Goal: Task Accomplishment & Management: Use online tool/utility

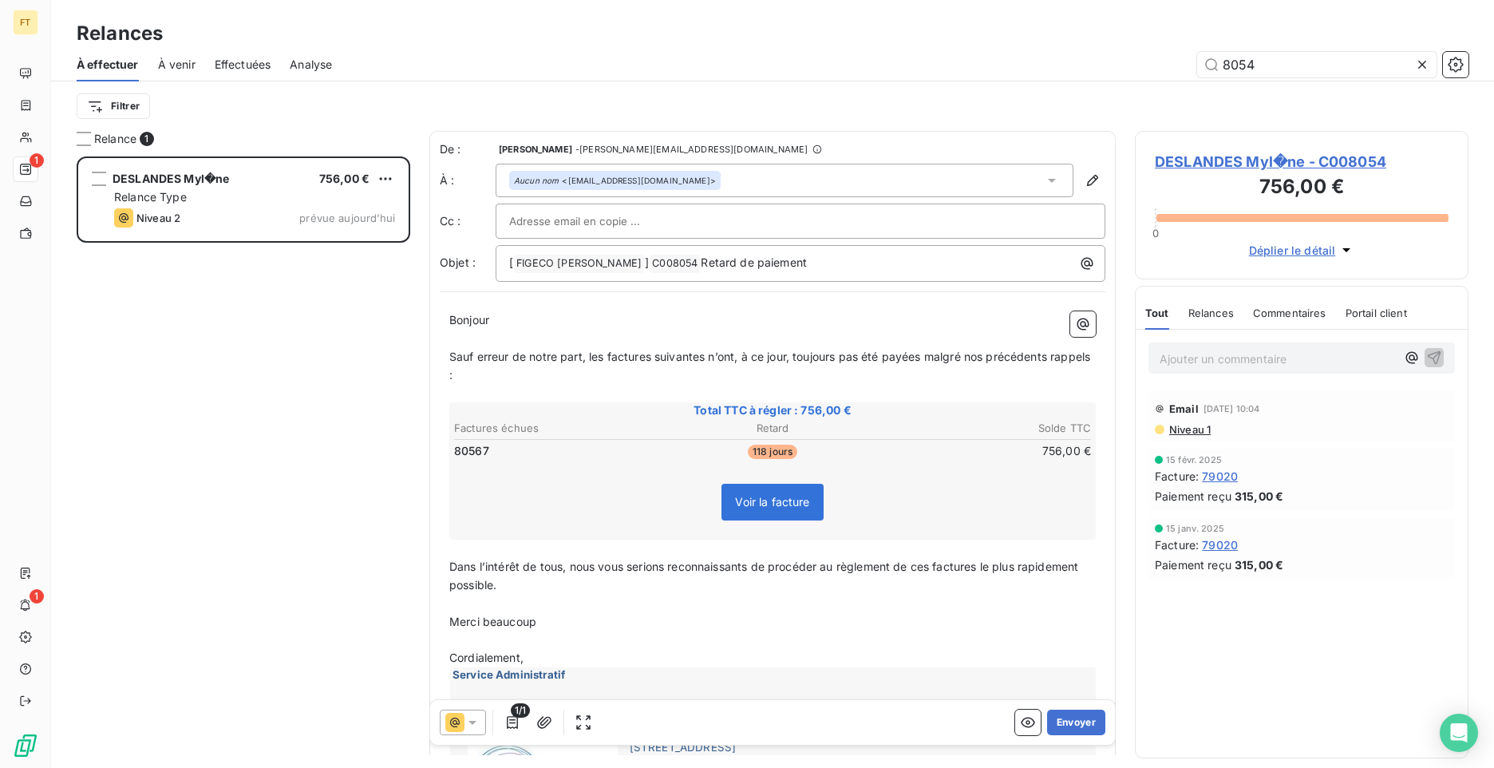
scroll to position [599, 322]
drag, startPoint x: 1270, startPoint y: 63, endPoint x: 1135, endPoint y: 45, distance: 136.0
click at [1151, 52] on div "8054" at bounding box center [909, 65] width 1117 height 26
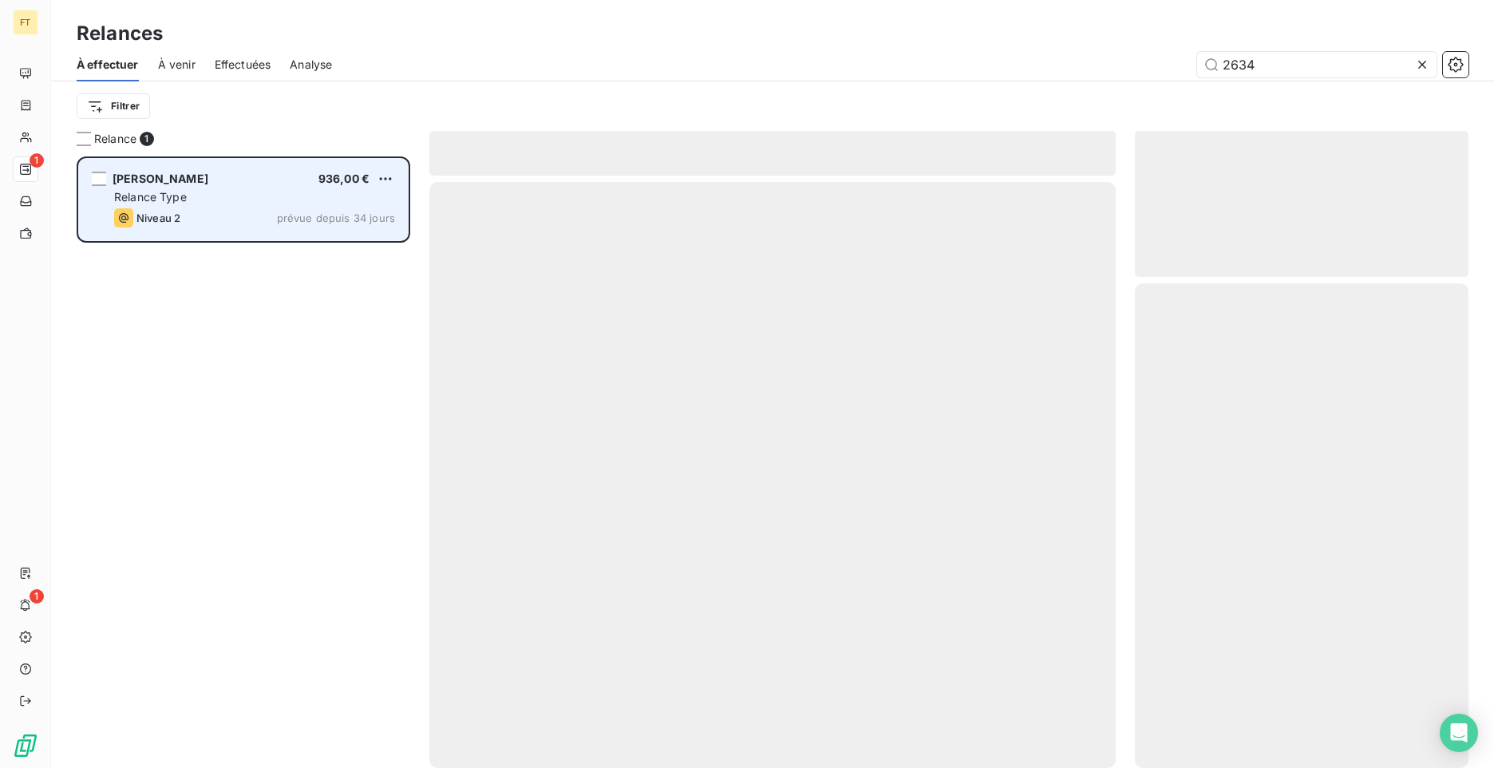
scroll to position [599, 322]
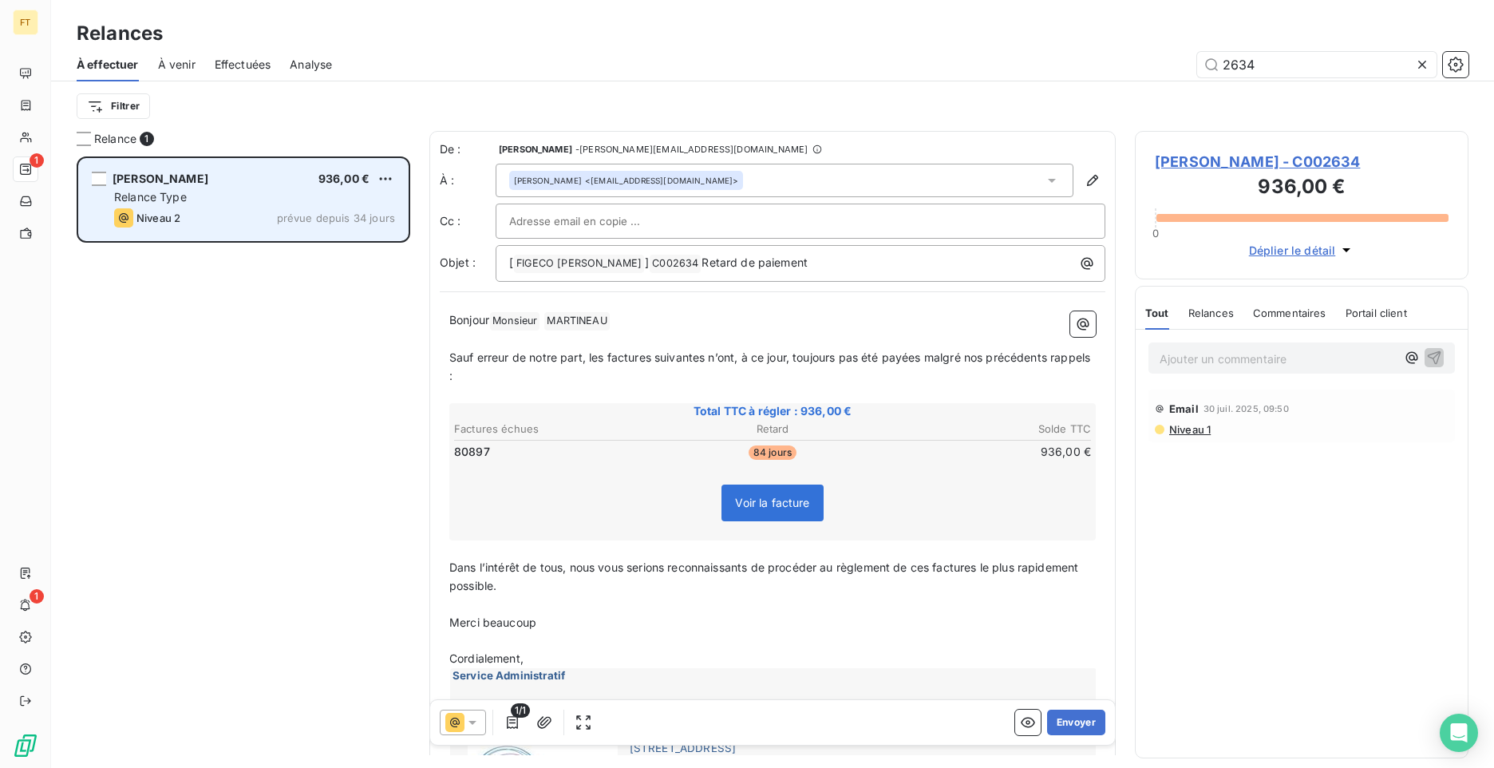
click at [177, 215] on span "Niveau 2" at bounding box center [158, 217] width 44 height 13
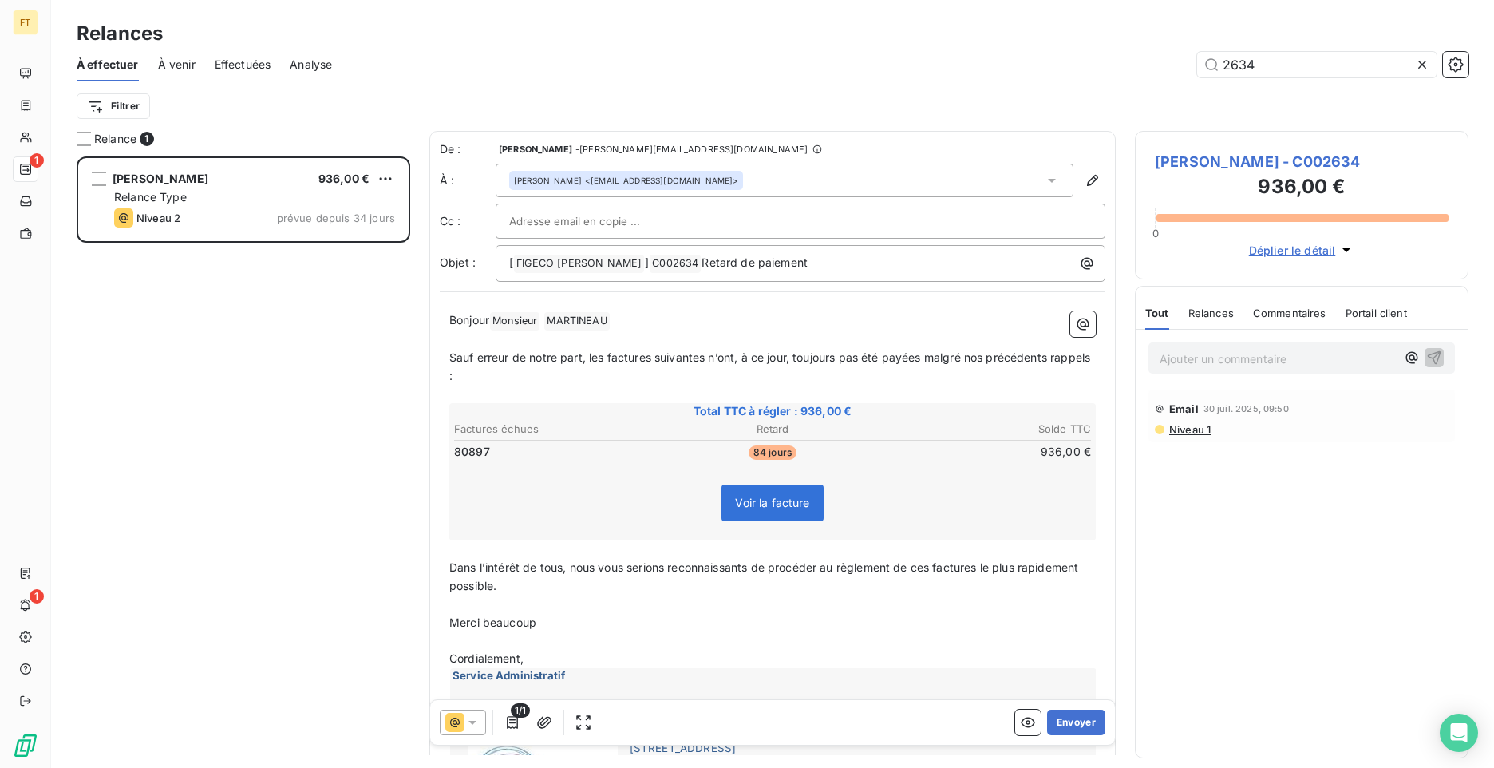
click at [468, 742] on div "1/1 Envoyer" at bounding box center [772, 722] width 685 height 45
click at [470, 727] on icon at bounding box center [472, 722] width 16 height 16
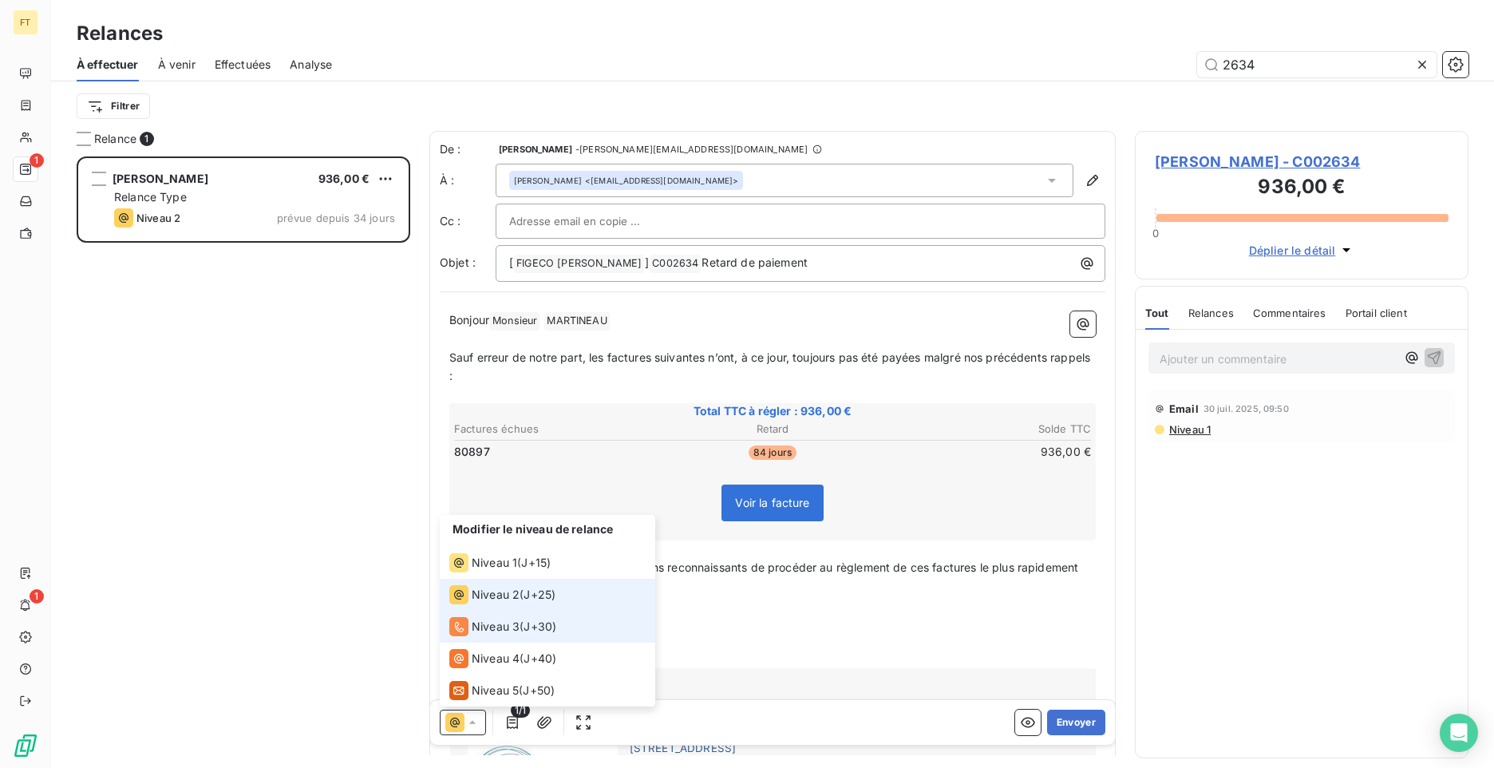
click at [502, 592] on span "Niveau 2" at bounding box center [496, 595] width 48 height 16
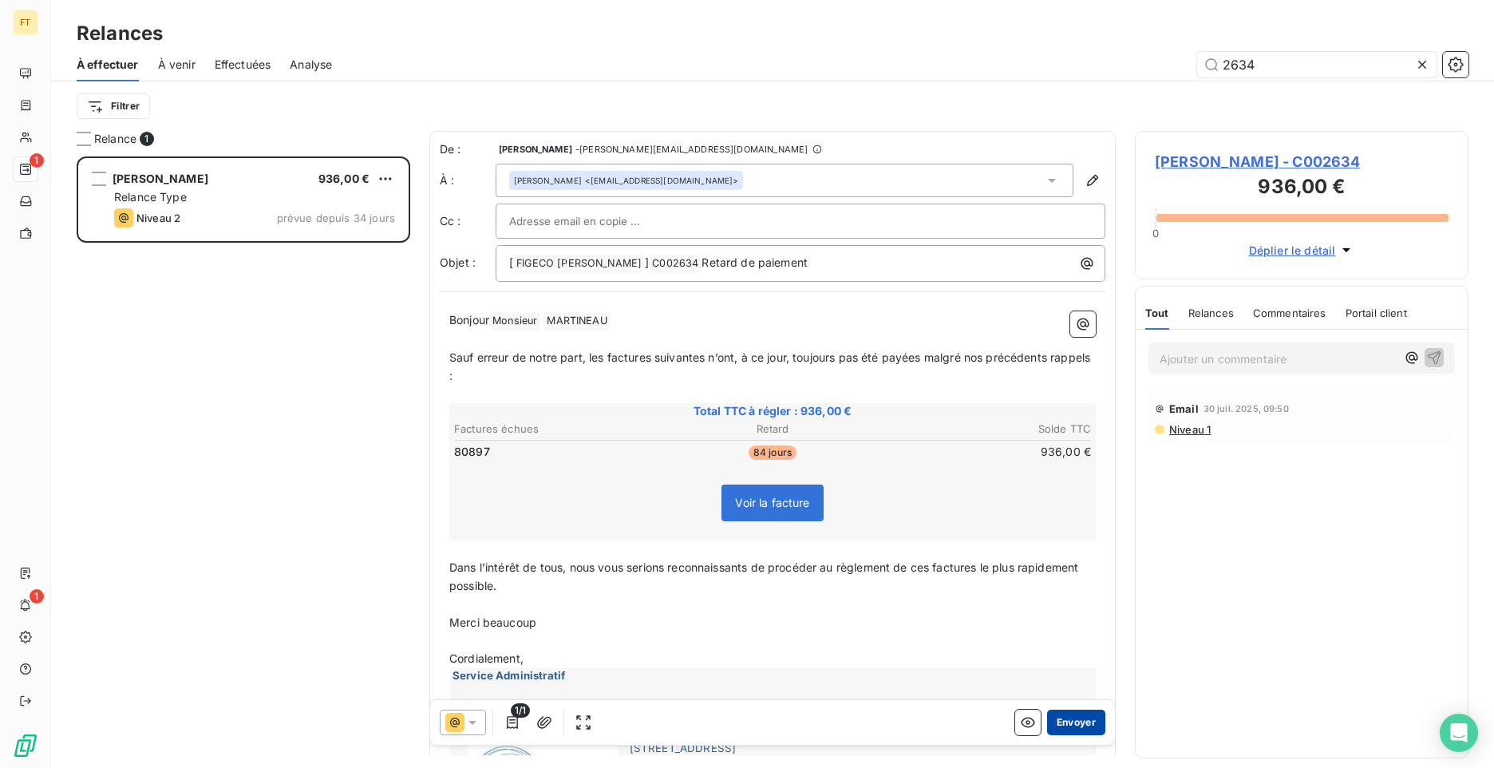
click at [1060, 721] on button "Envoyer" at bounding box center [1076, 722] width 58 height 26
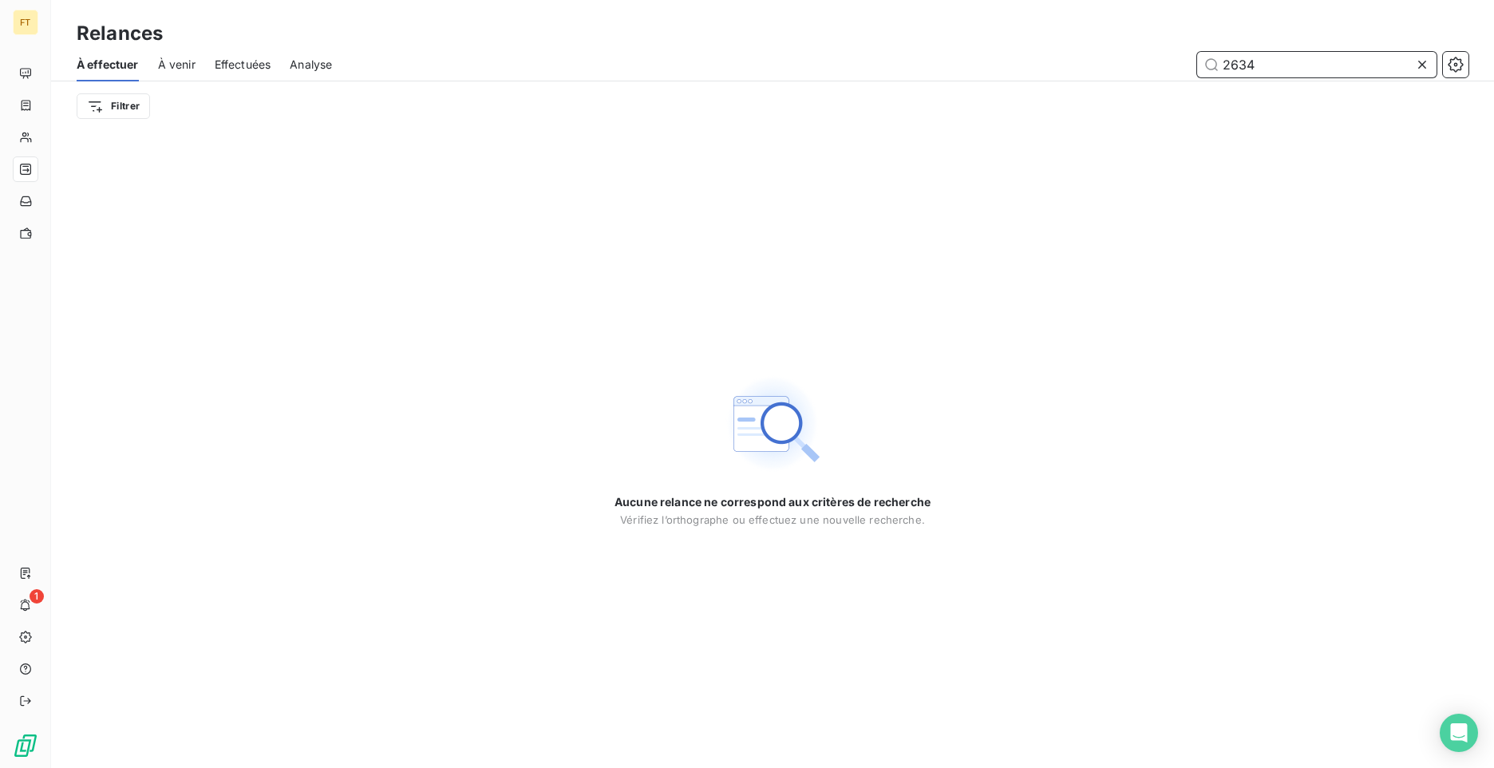
drag, startPoint x: 1275, startPoint y: 69, endPoint x: 1059, endPoint y: 31, distance: 218.7
click at [1061, 33] on div "Relances À effectuer À venir Effectuées Analyse 2634 Filtrer" at bounding box center [772, 65] width 1443 height 131
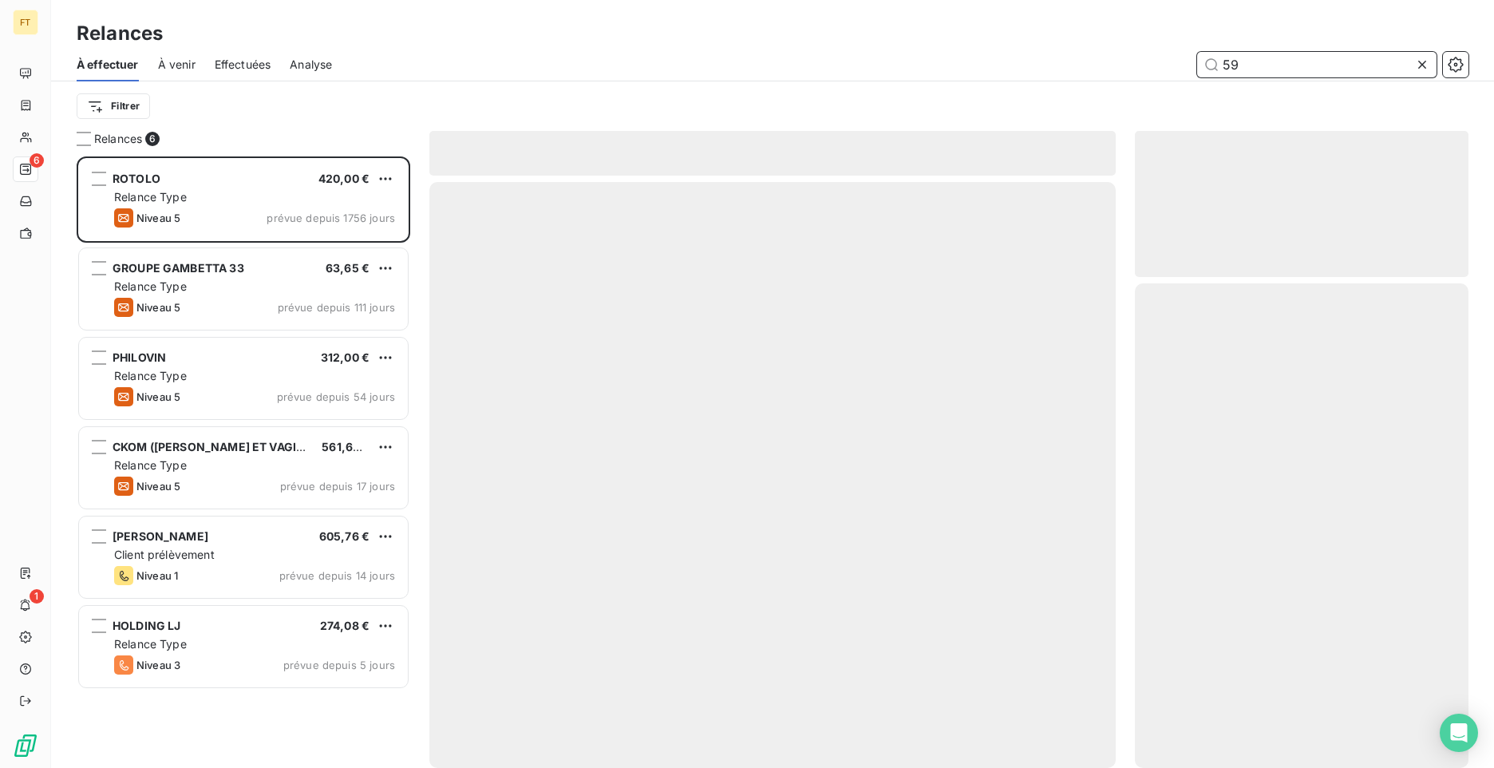
scroll to position [599, 322]
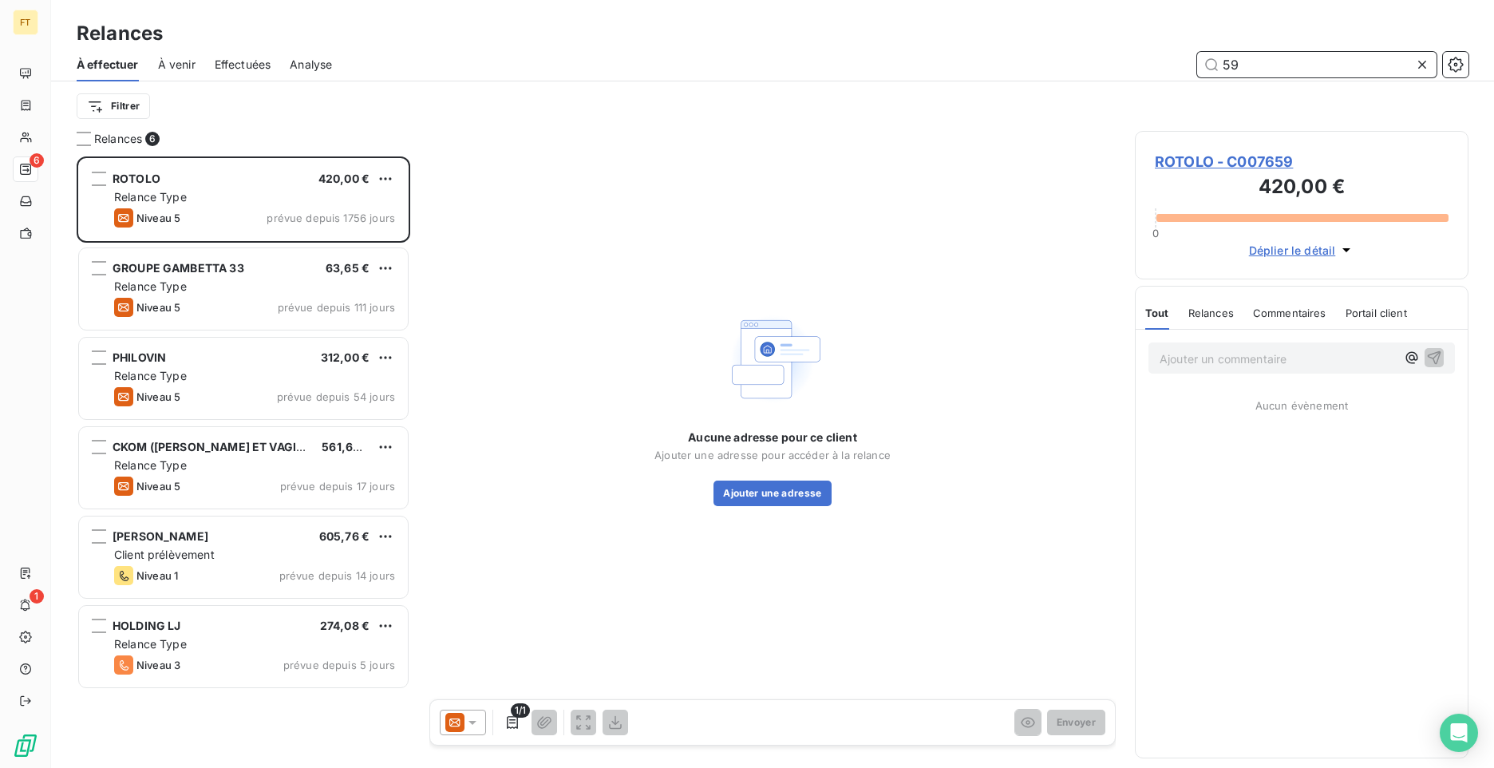
type input "5"
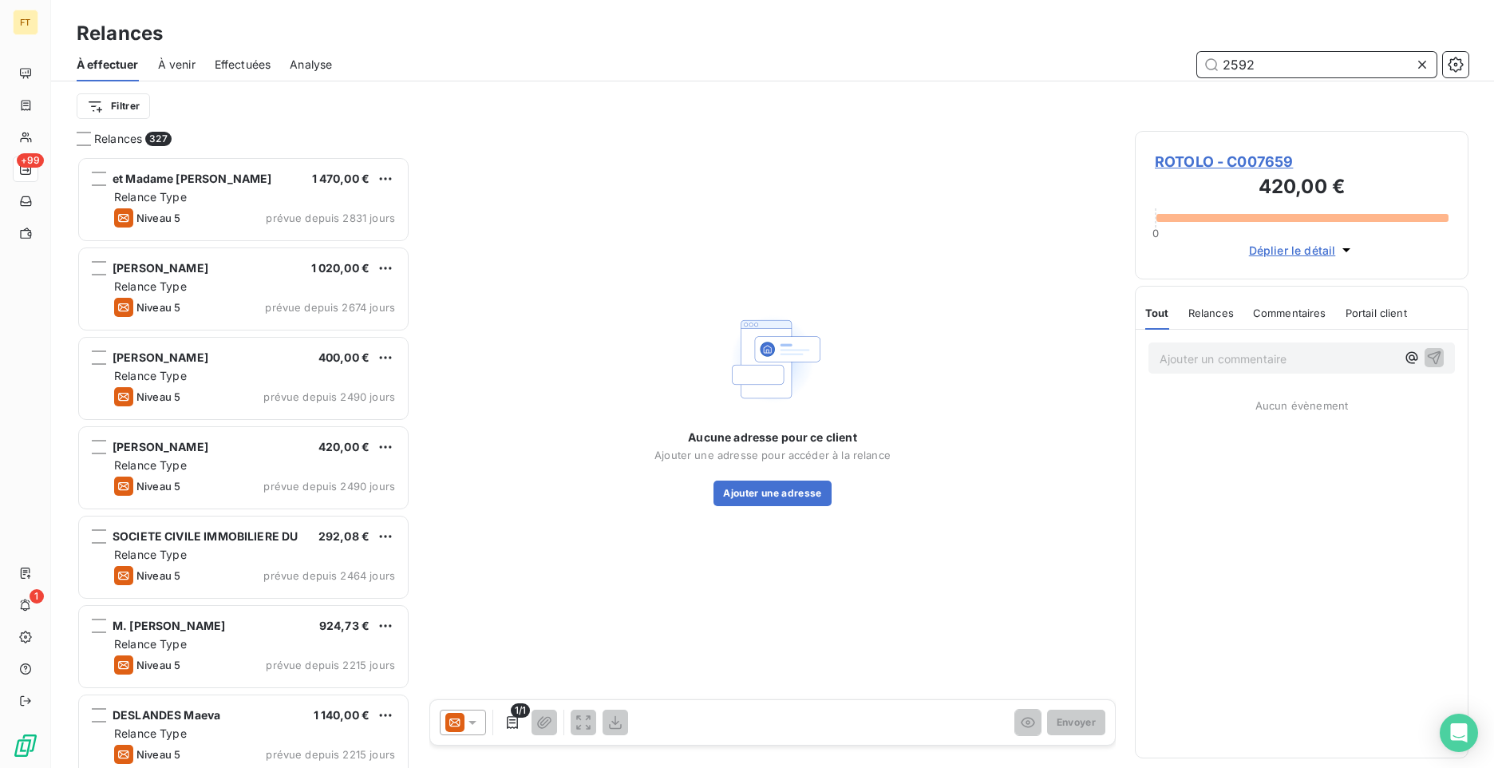
type input "2592"
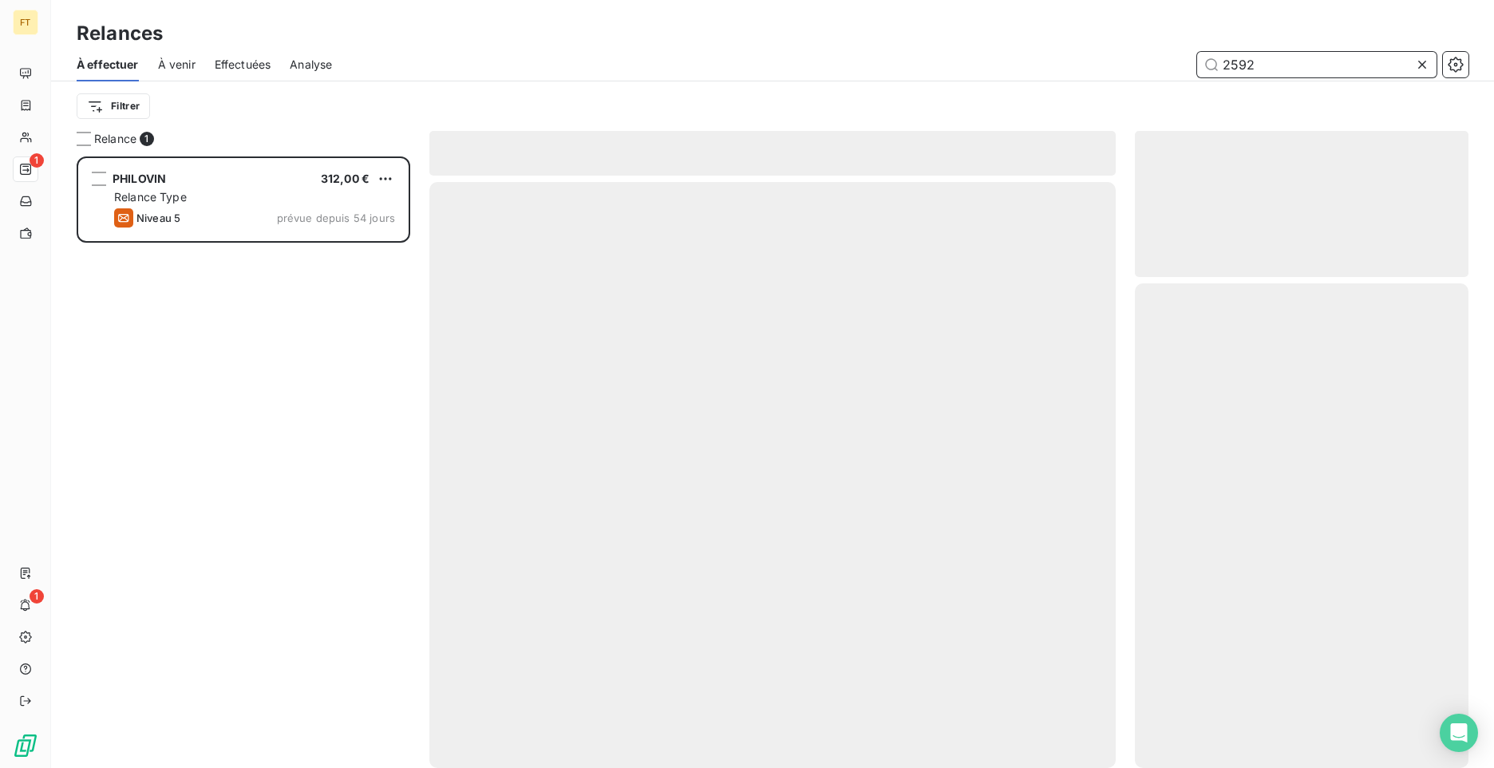
scroll to position [599, 322]
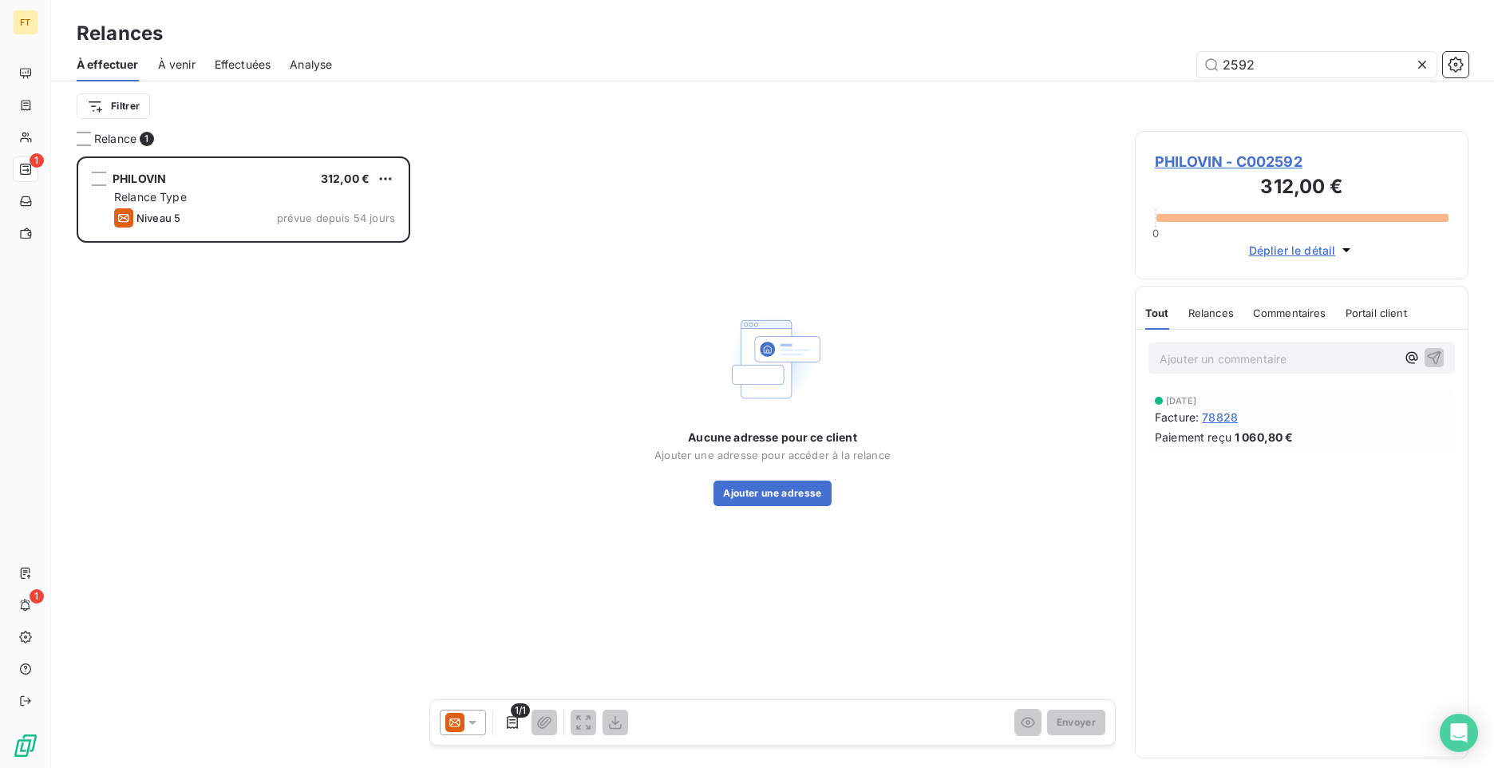
click at [459, 717] on icon at bounding box center [454, 722] width 19 height 19
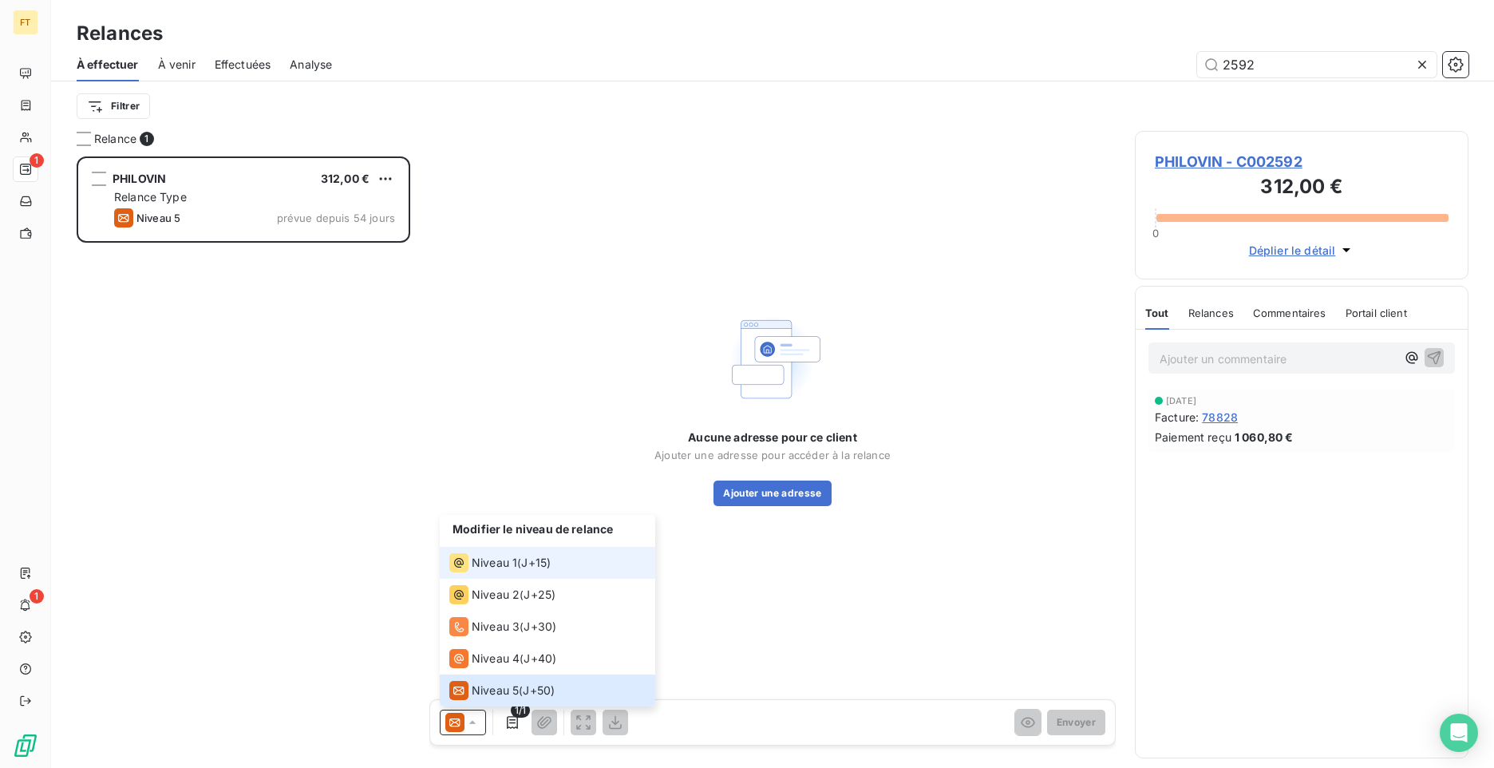
click at [501, 570] on span "Niveau 1" at bounding box center [494, 563] width 45 height 16
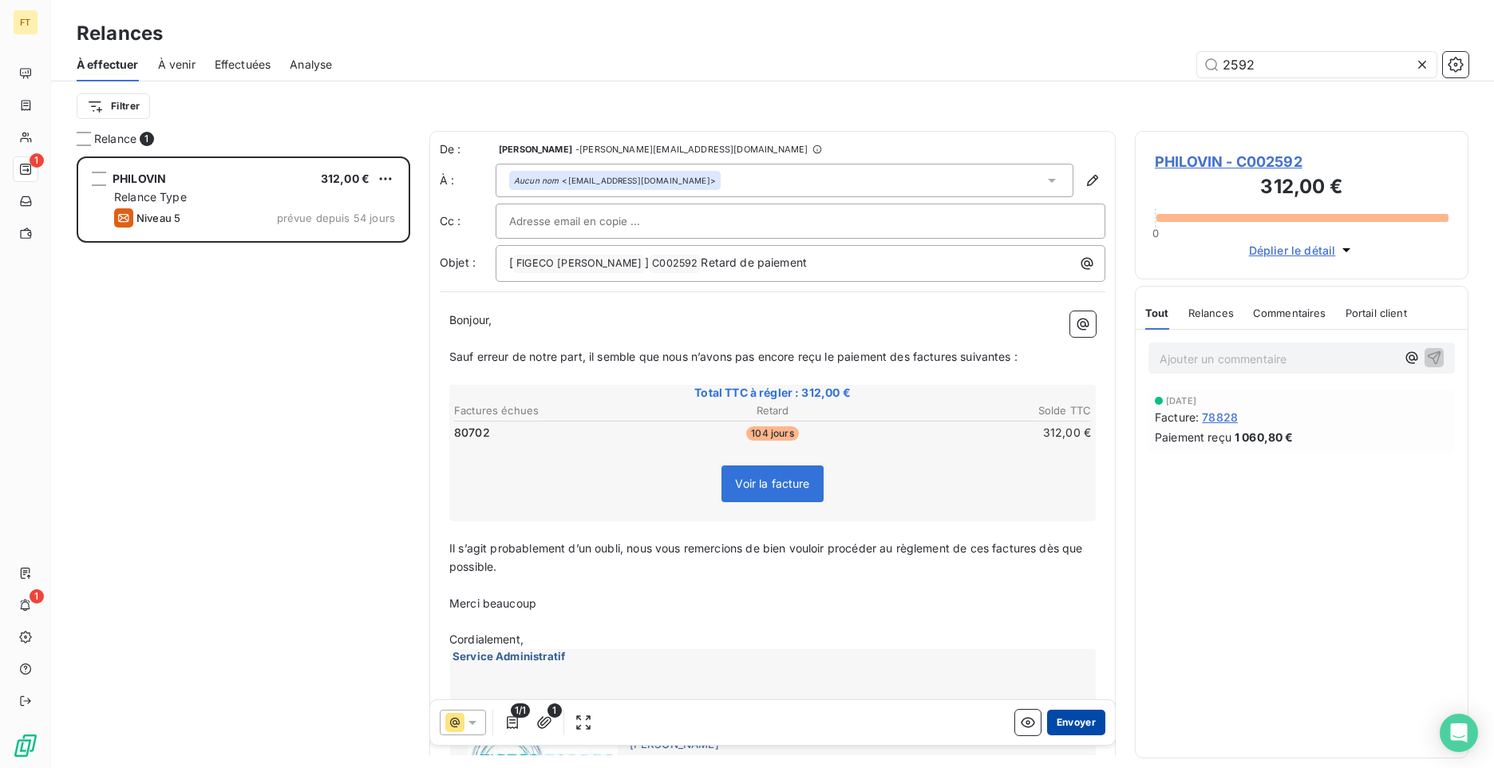
click at [1081, 728] on button "Envoyer" at bounding box center [1076, 722] width 58 height 26
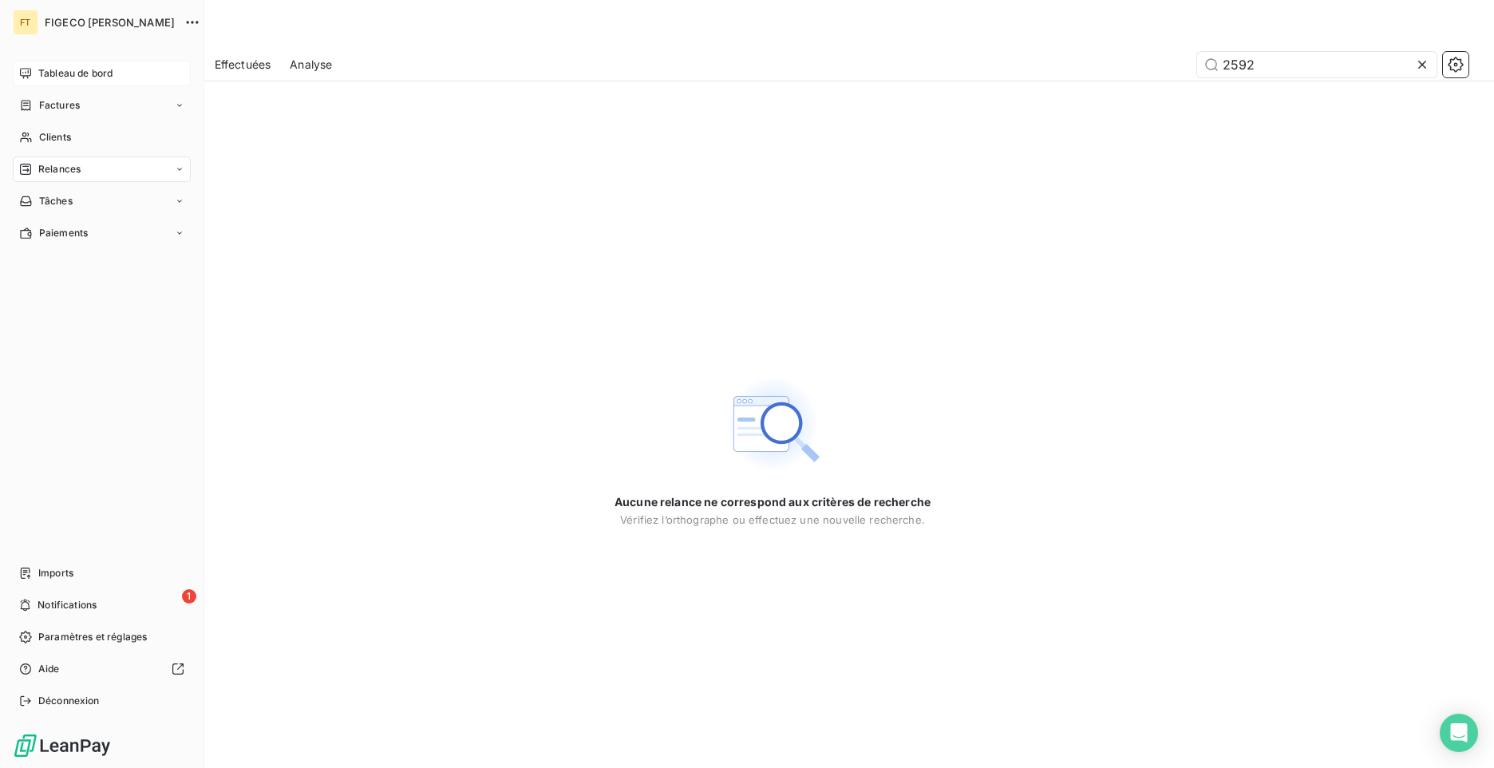
click at [32, 62] on div "Tableau de bord" at bounding box center [102, 74] width 178 height 26
